Goal: Task Accomplishment & Management: Complete application form

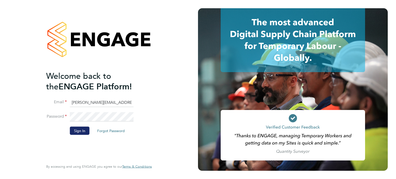
click at [81, 128] on button "Sign In" at bounding box center [80, 130] width 20 height 8
click at [0, 0] on div "Sorry, we are having problems connecting to our services." at bounding box center [0, 0] width 0 height 0
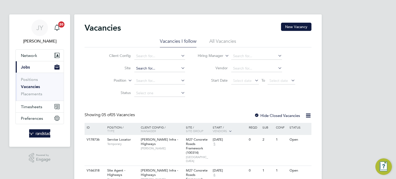
click at [152, 68] on input at bounding box center [159, 68] width 51 height 7
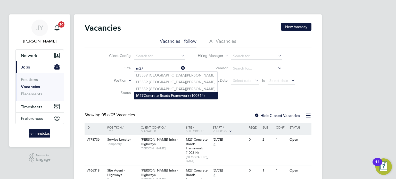
click at [157, 95] on li "M27 Concrete Roads Framework (100314)" at bounding box center [175, 95] width 83 height 7
type input "M27 Concrete Roads Framework (100314)"
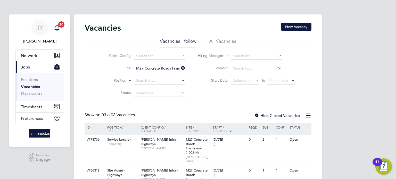
click at [225, 42] on li "All Vacancies" at bounding box center [222, 42] width 27 height 9
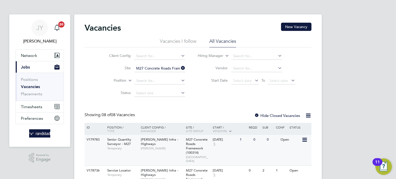
click at [124, 140] on span "Senior Quantity Surveyor - M27" at bounding box center [119, 141] width 24 height 9
click at [22, 53] on span "Network" at bounding box center [29, 55] width 16 height 5
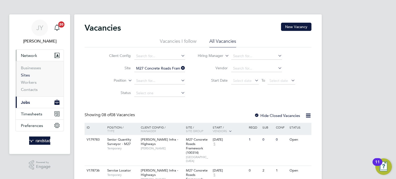
click at [24, 76] on link "Sites" at bounding box center [25, 75] width 9 height 5
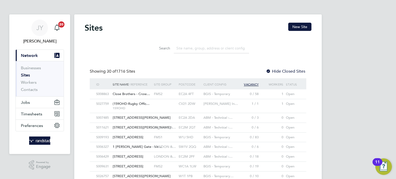
click at [192, 53] on input at bounding box center [211, 48] width 75 height 10
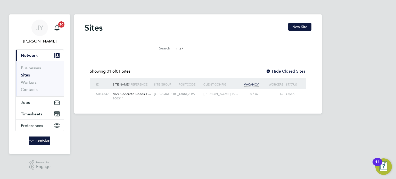
type input "m27"
click at [145, 95] on span "M27 Concrete Roads F…" at bounding box center [132, 94] width 38 height 4
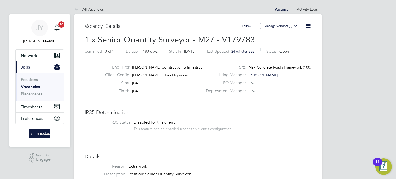
scroll to position [8, 111]
click at [239, 24] on button "Follow" at bounding box center [247, 26] width 18 height 7
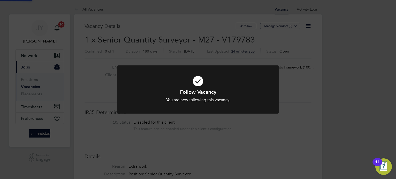
click at [322, 57] on div "Follow Vacancy You are now following this vacancy. Cancel Okay" at bounding box center [198, 89] width 396 height 179
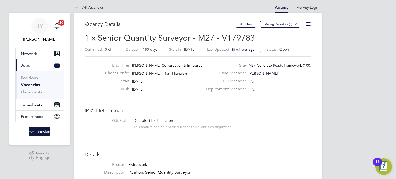
scroll to position [0, 0]
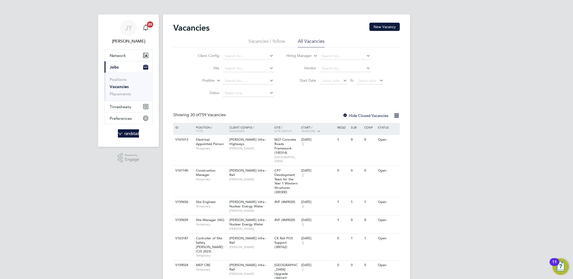
click at [285, 76] on li "Start Date Select date To Select date" at bounding box center [335, 81] width 110 height 12
click at [274, 41] on li "Vacancies I follow" at bounding box center [267, 42] width 37 height 9
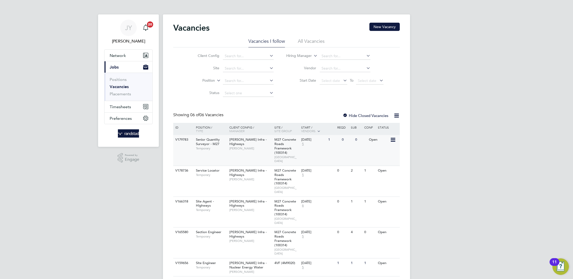
click at [241, 152] on div "Morgan Sindall Infra - Highways Jon Mullaney" at bounding box center [250, 144] width 45 height 18
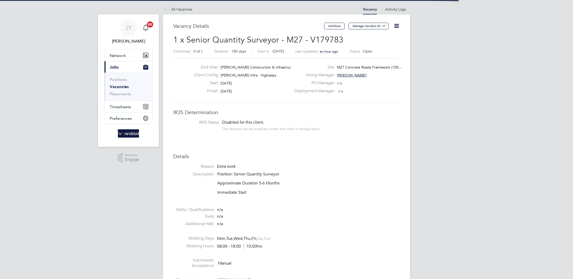
scroll to position [15, 36]
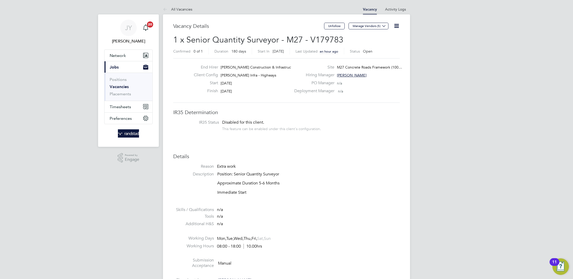
click at [370, 67] on span "M27 Concrete Roads Framework (100…" at bounding box center [369, 67] width 65 height 5
drag, startPoint x: 246, startPoint y: 89, endPoint x: 265, endPoint y: 89, distance: 19.1
click at [261, 90] on div "End Hirer [PERSON_NAME] Construction & Infrastruct… Client Config [PERSON_NAME]…" at bounding box center [241, 81] width 102 height 32
click at [265, 89] on div "Finish [DATE]" at bounding box center [241, 92] width 102 height 8
click at [194, 72] on div "End Hirer [PERSON_NAME] Construction & Infrastruct… Client Config [PERSON_NAME]…" at bounding box center [241, 81] width 102 height 32
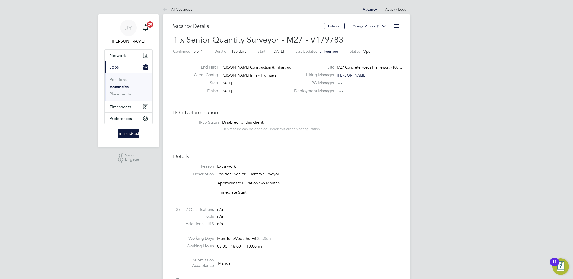
click at [241, 83] on div "Start [DATE]" at bounding box center [241, 84] width 102 height 8
click at [194, 77] on div "End Hirer [PERSON_NAME] Construction & Infrastruct… Client Config [PERSON_NAME]…" at bounding box center [241, 81] width 102 height 32
click at [222, 80] on div "Client Config [PERSON_NAME] Infra - Highways" at bounding box center [241, 76] width 102 height 8
click at [241, 82] on div "End Hirer [PERSON_NAME] Construction & Infrastruct… Client Config [PERSON_NAME]…" at bounding box center [241, 81] width 102 height 32
click at [248, 85] on div "Start [DATE]" at bounding box center [241, 84] width 102 height 8
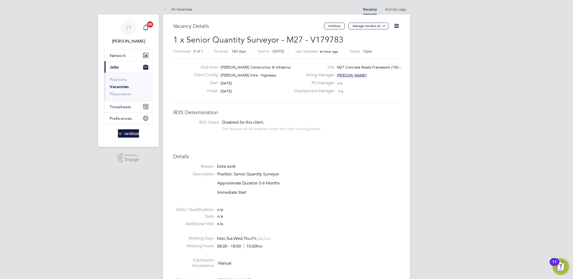
click at [302, 153] on h3 "Details" at bounding box center [286, 156] width 227 height 7
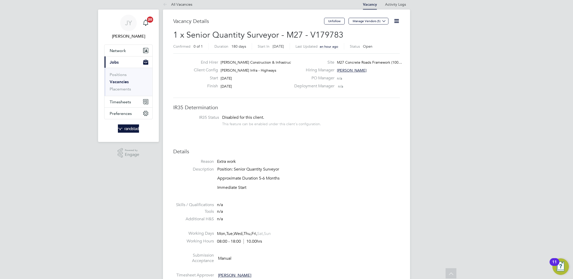
scroll to position [0, 0]
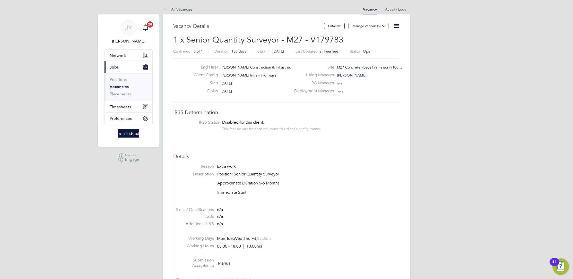
drag, startPoint x: 247, startPoint y: 85, endPoint x: 244, endPoint y: 83, distance: 3.5
click at [245, 84] on div "Start [DATE]" at bounding box center [241, 84] width 102 height 8
click at [394, 23] on icon at bounding box center [397, 26] width 6 height 6
click at [314, 65] on label "Site" at bounding box center [312, 67] width 43 height 5
click at [381, 70] on div "Site M27 Concrete Roads Framework (100…" at bounding box center [346, 69] width 111 height 8
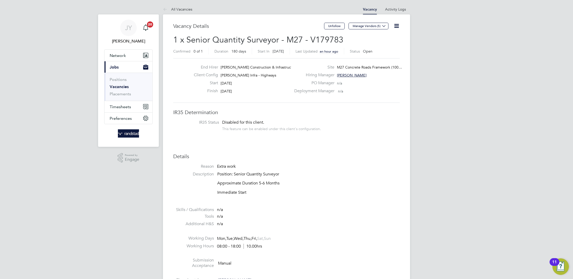
click at [345, 83] on div "PO Manager n/a" at bounding box center [346, 84] width 111 height 8
click at [351, 76] on span "[PERSON_NAME]" at bounding box center [352, 75] width 30 height 5
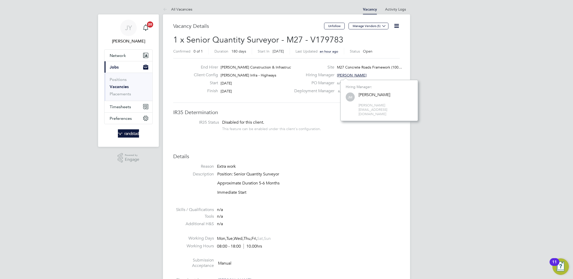
click at [351, 76] on span "[PERSON_NAME]" at bounding box center [352, 75] width 30 height 5
click at [363, 94] on div "[PERSON_NAME]" at bounding box center [375, 94] width 32 height 5
click at [342, 78] on div "Hiring Manager [PERSON_NAME]" at bounding box center [346, 76] width 111 height 8
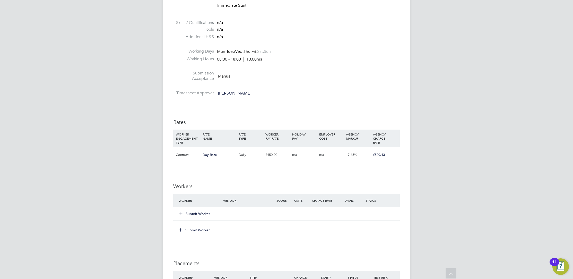
scroll to position [196, 0]
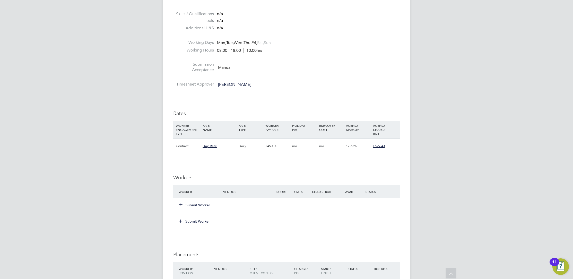
click at [200, 206] on button "Submit Worker" at bounding box center [195, 204] width 31 height 5
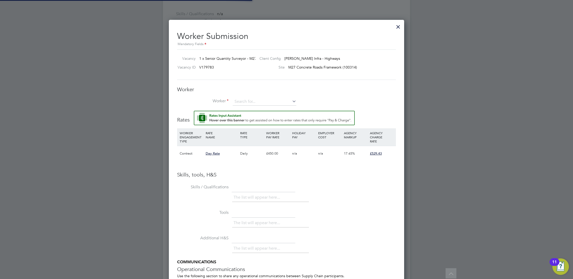
scroll to position [15, 35]
click at [267, 104] on input at bounding box center [265, 102] width 64 height 8
type input "l"
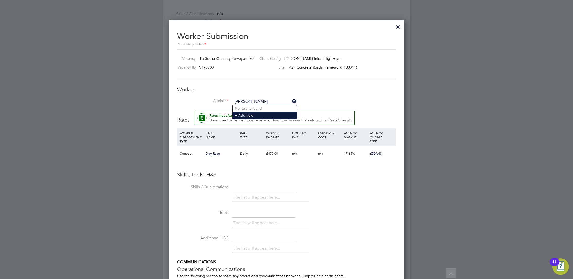
type input "[PERSON_NAME]"
click at [260, 116] on li "+ Add new" at bounding box center [265, 115] width 64 height 7
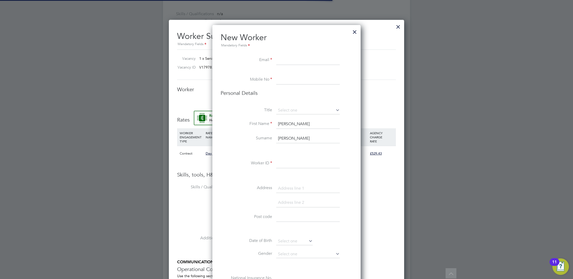
scroll to position [458, 148]
click at [297, 57] on input at bounding box center [308, 60] width 64 height 9
paste input "[EMAIL_ADDRESS][DOMAIN_NAME]"
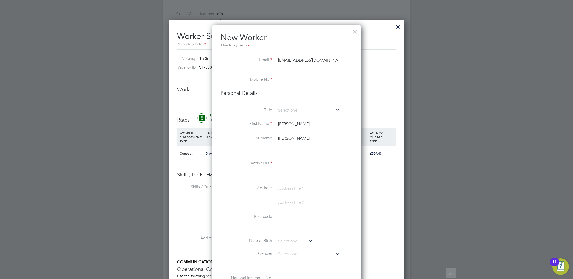
type input "[EMAIL_ADDRESS][DOMAIN_NAME]"
click at [296, 76] on input at bounding box center [308, 79] width 64 height 9
click at [285, 76] on input at bounding box center [308, 79] width 64 height 9
paste input "07914378661"
type input "07914378661"
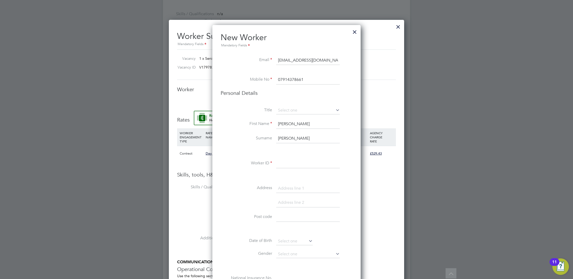
click at [296, 104] on li "Personal Details" at bounding box center [287, 98] width 132 height 17
click at [293, 122] on input "[PERSON_NAME]" at bounding box center [308, 124] width 64 height 9
click at [293, 123] on input "[PERSON_NAME]" at bounding box center [308, 124] width 64 height 9
type input "[PERSON_NAME]"
drag, startPoint x: 281, startPoint y: 138, endPoint x: 260, endPoint y: 139, distance: 20.9
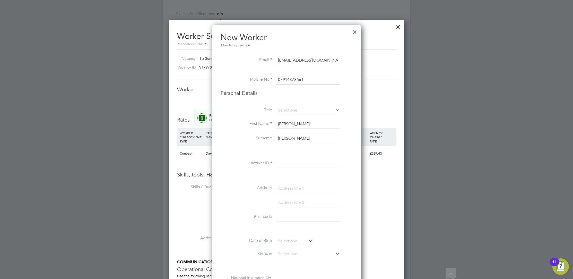
click at [260, 139] on li "Surname [PERSON_NAME]" at bounding box center [287, 141] width 132 height 14
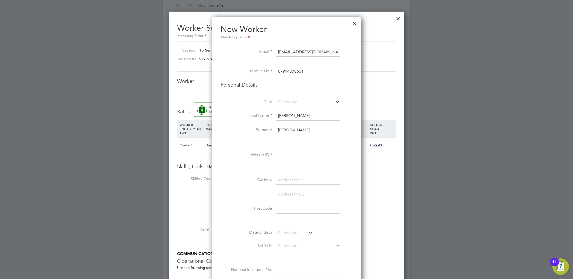
type input "[PERSON_NAME]"
click at [286, 155] on input at bounding box center [308, 155] width 64 height 9
paste input "C-003872662"
type input "C-003872662"
click at [281, 170] on div "Title First Name [PERSON_NAME] Surname [PERSON_NAME] Worker ID C-003872662 Addr…" at bounding box center [287, 191] width 132 height 187
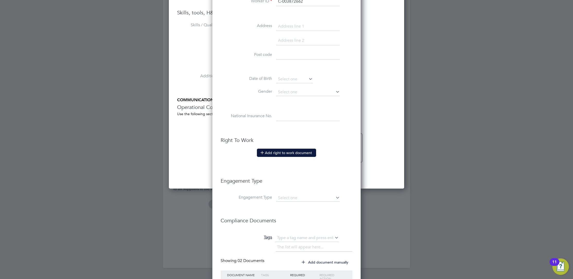
scroll to position [399, 0]
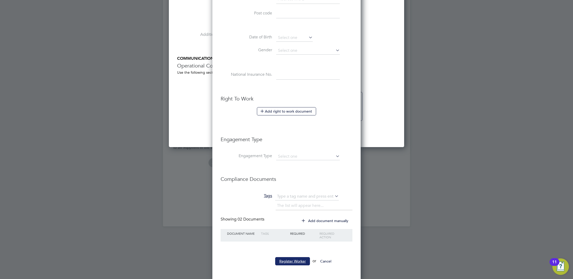
click at [291, 262] on button "Register Worker" at bounding box center [292, 261] width 35 height 8
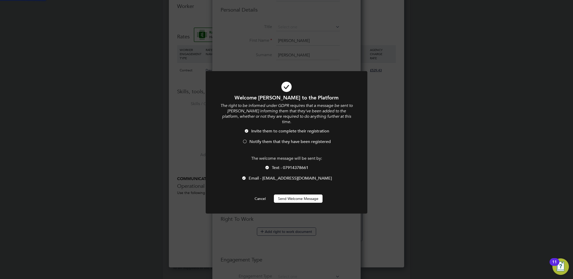
scroll to position [0, 0]
click at [296, 194] on button "Send Welcome Message" at bounding box center [298, 198] width 49 height 8
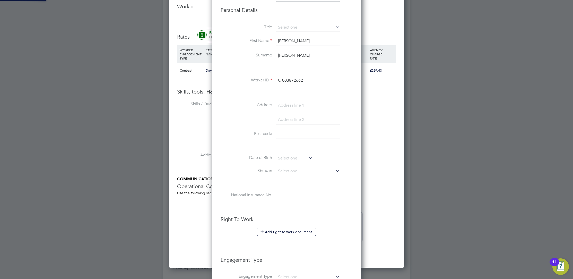
type input "[PERSON_NAME] (C-003872662)"
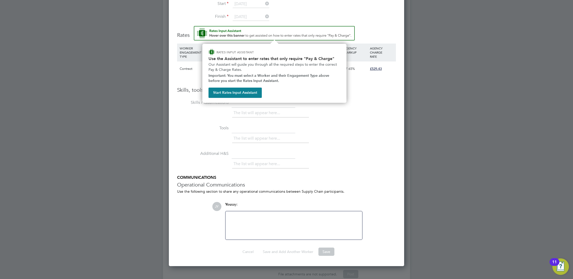
scroll to position [354, 0]
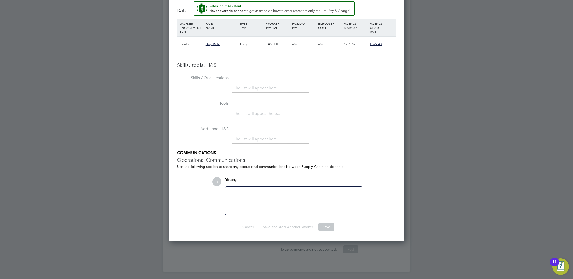
click at [302, 210] on div at bounding box center [294, 201] width 131 height 22
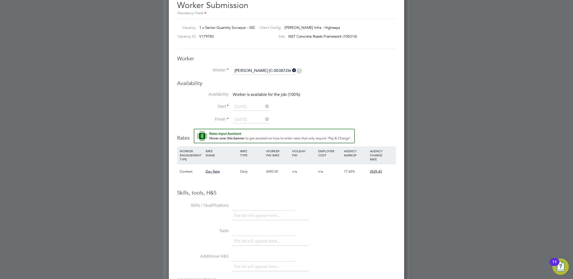
scroll to position [212, 0]
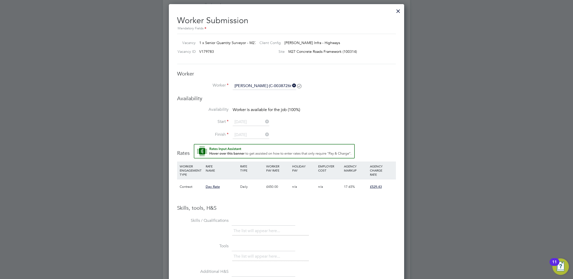
click at [190, 128] on li "Start [DATE]" at bounding box center [286, 124] width 219 height 13
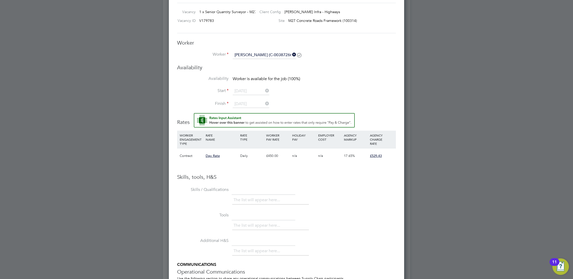
click at [250, 231] on li "Tools The list will appear here..." at bounding box center [286, 224] width 219 height 26
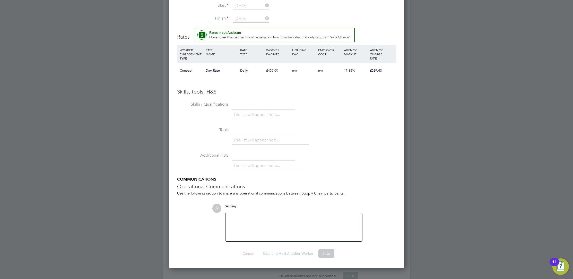
scroll to position [354, 0]
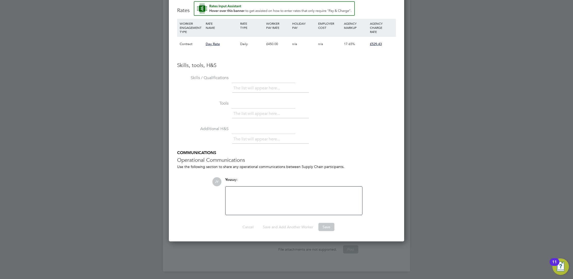
click at [276, 200] on div at bounding box center [294, 201] width 131 height 22
click at [275, 200] on div at bounding box center [294, 201] width 131 height 22
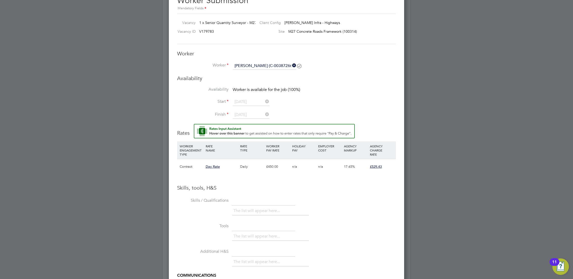
scroll to position [297, 0]
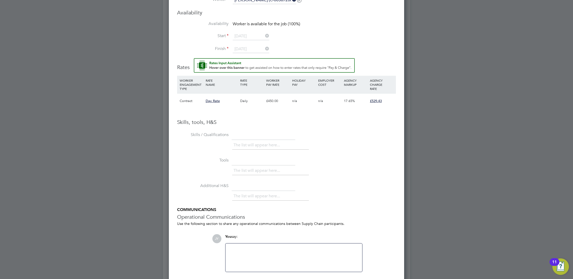
click at [273, 100] on div "£450.00" at bounding box center [278, 101] width 26 height 15
click at [344, 155] on li "Skills / Qualifications The list will appear here..." at bounding box center [286, 144] width 219 height 26
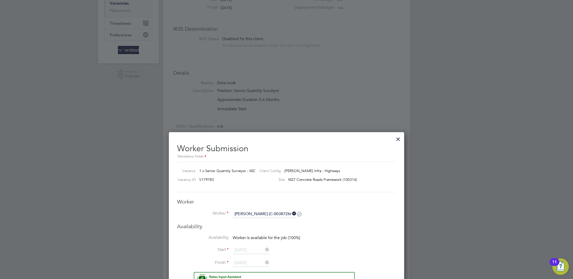
scroll to position [181, 0]
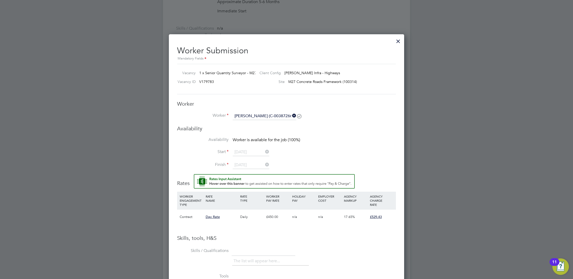
click at [278, 119] on input "[PERSON_NAME] (C-003872662)" at bounding box center [265, 116] width 64 height 8
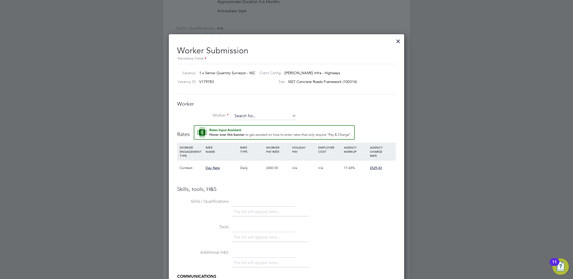
scroll to position [2, 3]
click at [256, 114] on input at bounding box center [265, 116] width 64 height 8
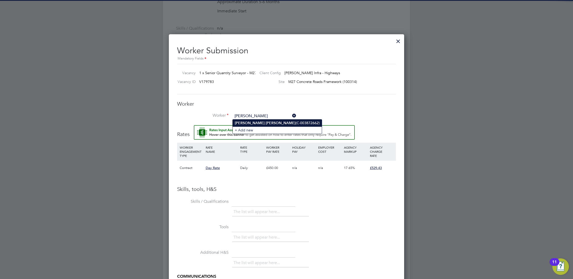
click at [270, 123] on li "[PERSON_NAME] (C-003872662)" at bounding box center [277, 123] width 89 height 7
type input "[PERSON_NAME] (C-003872662)"
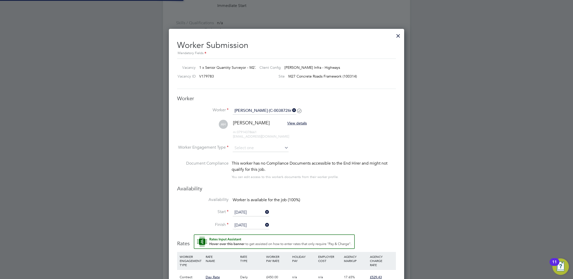
scroll to position [445, 236]
click at [268, 146] on input at bounding box center [261, 148] width 56 height 8
click at [267, 155] on li "Contract" at bounding box center [261, 154] width 56 height 7
type input "Contract"
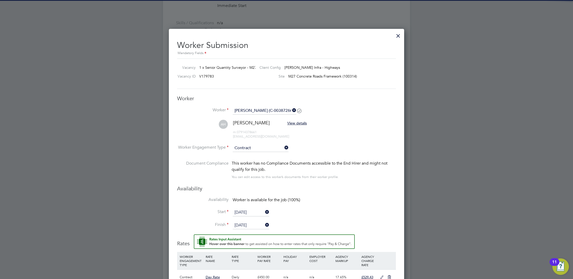
click at [347, 127] on li "AH [PERSON_NAME] View details m: 07914378661 [EMAIL_ADDRESS][DOMAIN_NAME]" at bounding box center [286, 132] width 219 height 24
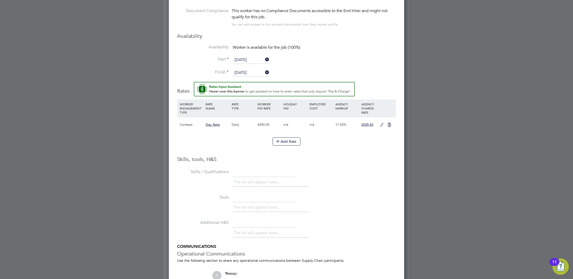
scroll to position [394, 0]
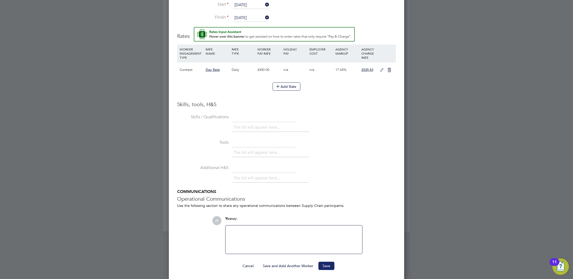
click at [328, 265] on button "Save" at bounding box center [327, 266] width 16 height 8
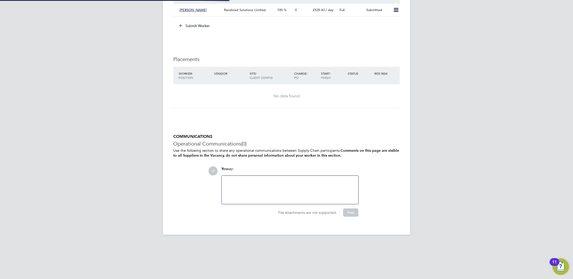
scroll to position [0, 0]
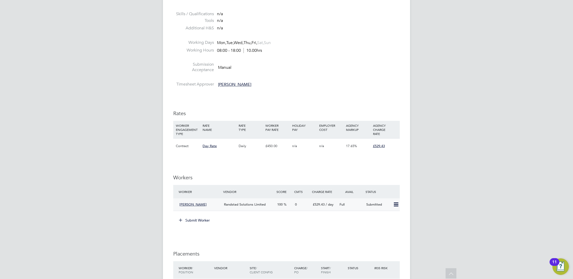
click at [221, 202] on div "[PERSON_NAME]" at bounding box center [199, 204] width 45 height 9
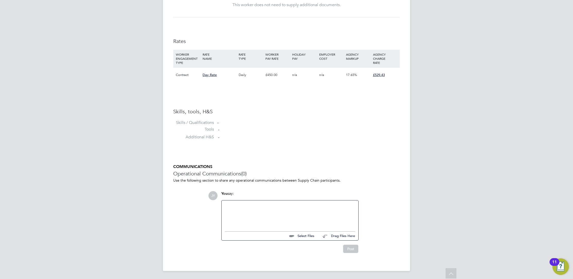
drag, startPoint x: 310, startPoint y: 239, endPoint x: 313, endPoint y: 234, distance: 5.4
click at [310, 239] on div "Select Files Drag Files Here" at bounding box center [290, 235] width 131 height 12
click at [306, 237] on input "file" at bounding box center [316, 235] width 77 height 7
type input "C:\fakepath\[PERSON_NAME] CV (1).pdf"
